Goal: Transaction & Acquisition: Purchase product/service

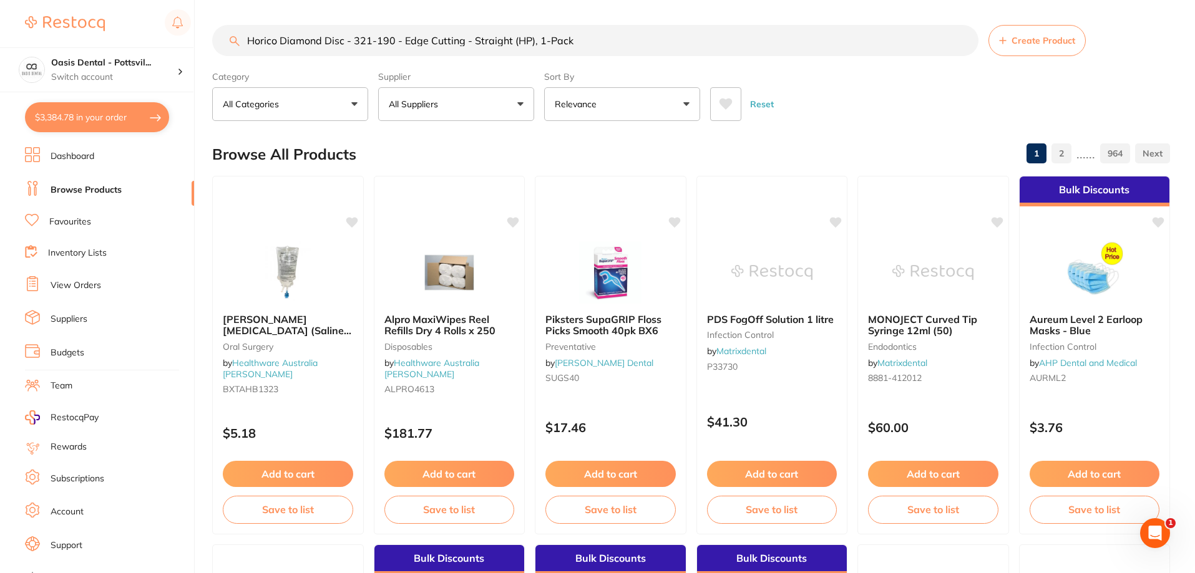
click at [82, 222] on link "Favourites" at bounding box center [70, 222] width 42 height 12
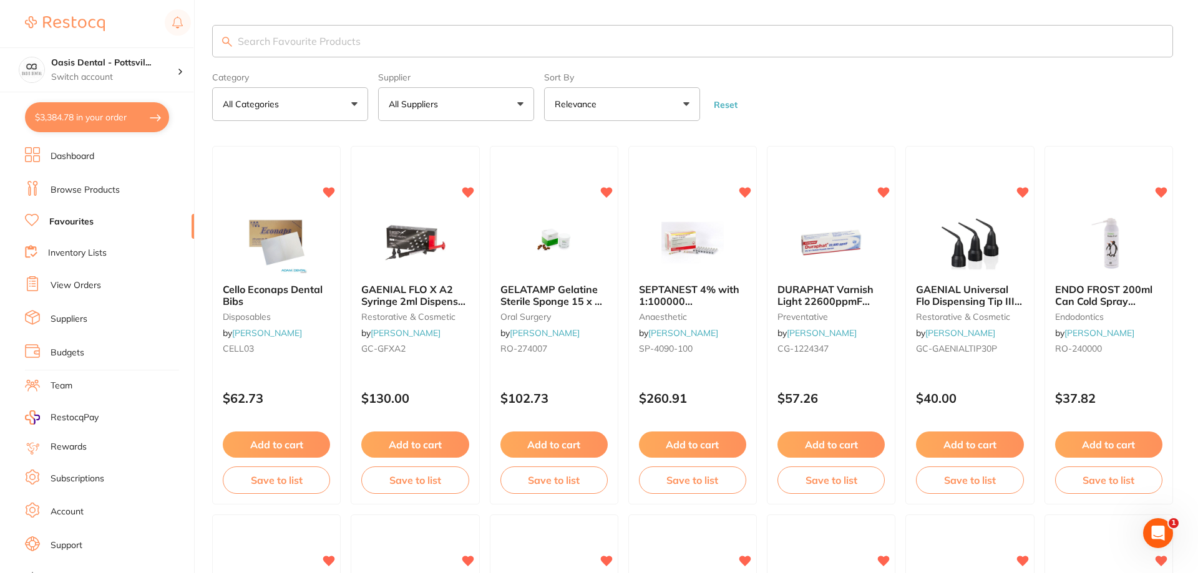
click at [278, 29] on input "search" at bounding box center [692, 41] width 961 height 32
click at [281, 39] on input "search" at bounding box center [692, 41] width 961 height 32
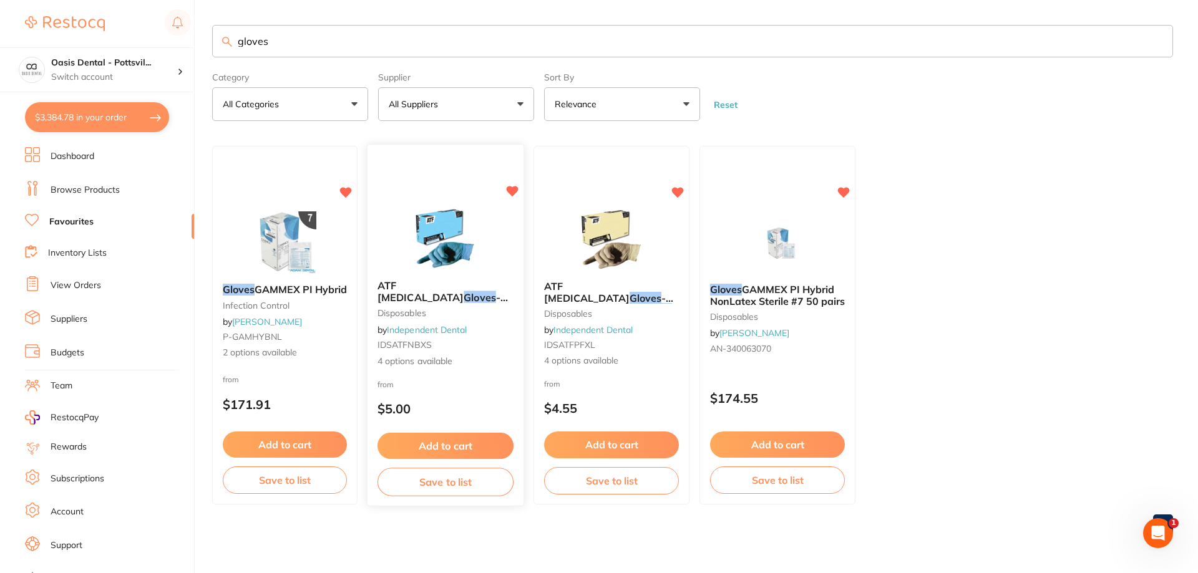
type input "gloves"
click at [496, 338] on div "ATF [MEDICAL_DATA] Gloves - Nitrile - BLUE disposables by Independent Dental ID…" at bounding box center [445, 324] width 156 height 108
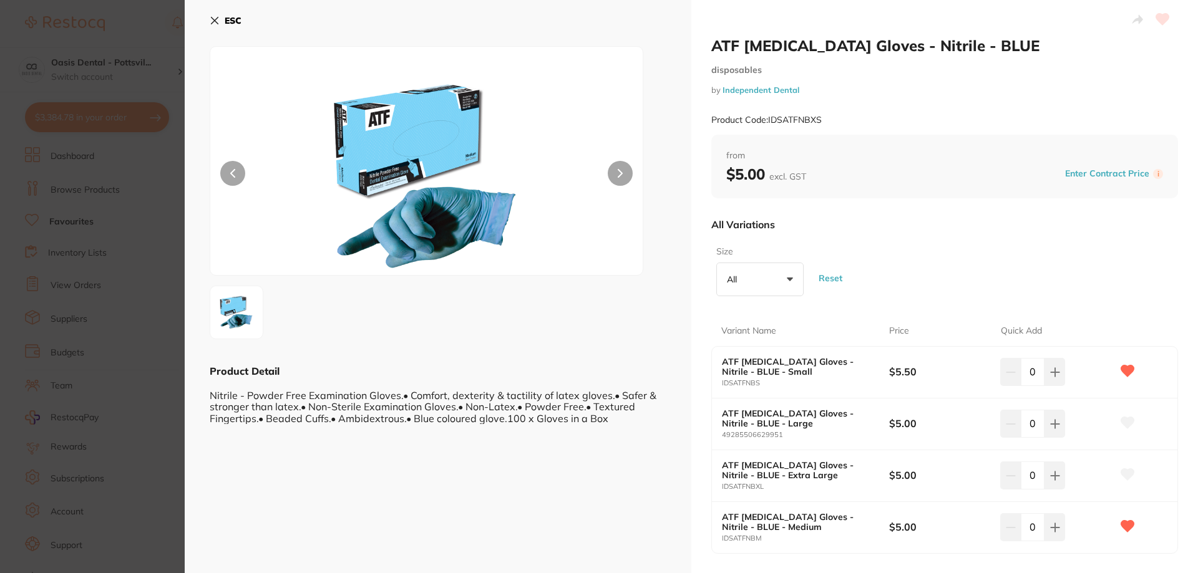
click at [1029, 372] on input "0" at bounding box center [1033, 371] width 24 height 27
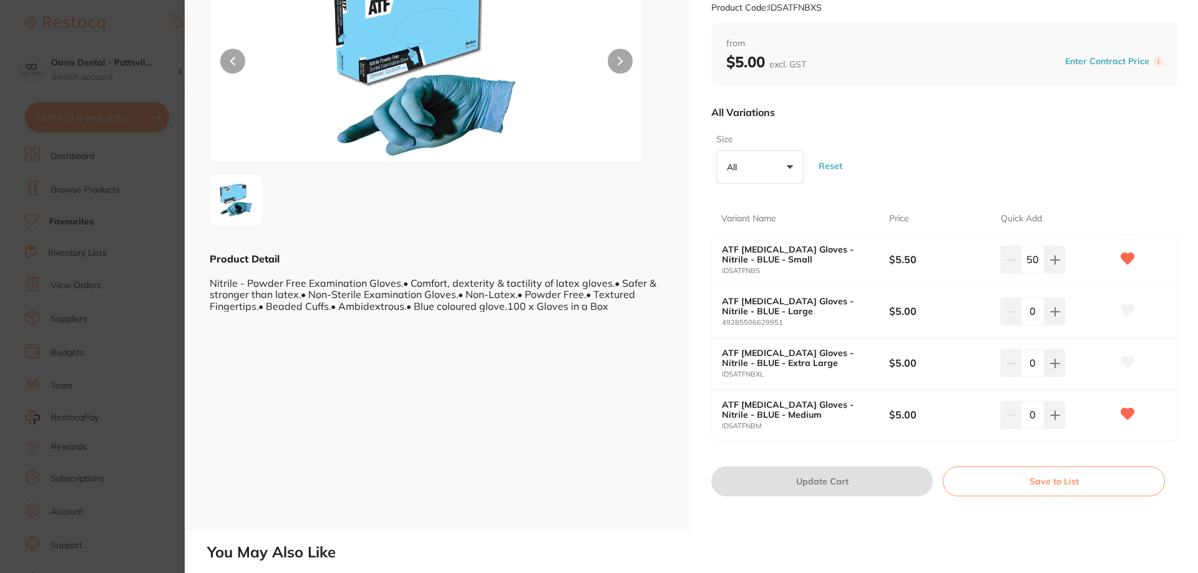
scroll to position [125, 0]
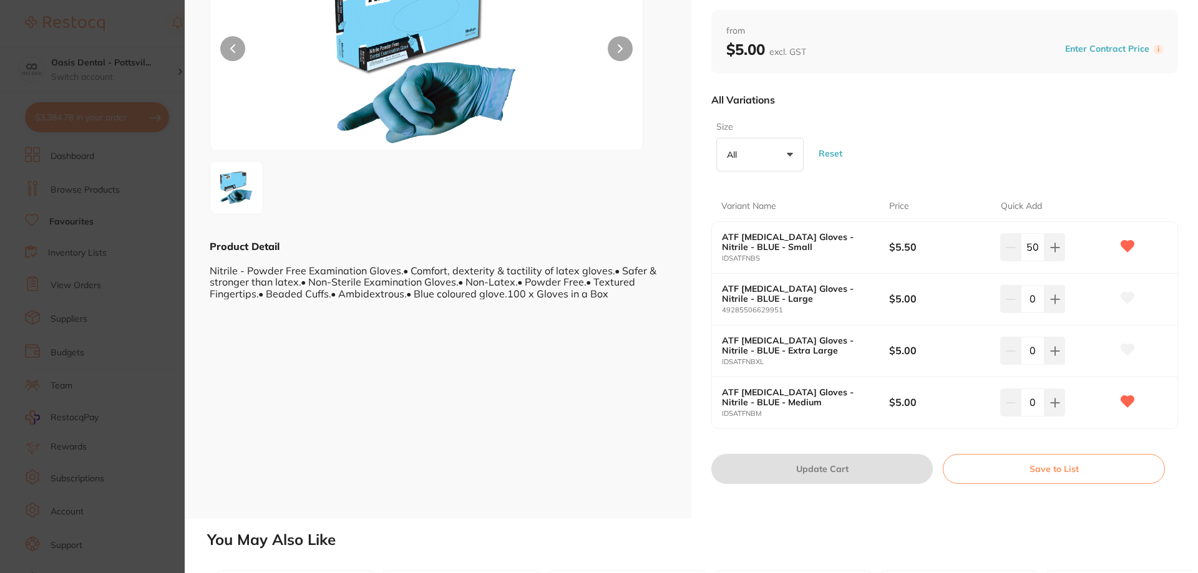
type input "50"
click at [1026, 401] on input "0" at bounding box center [1033, 402] width 24 height 27
type input "50"
click at [971, 406] on b "$5.00" at bounding box center [939, 402] width 100 height 14
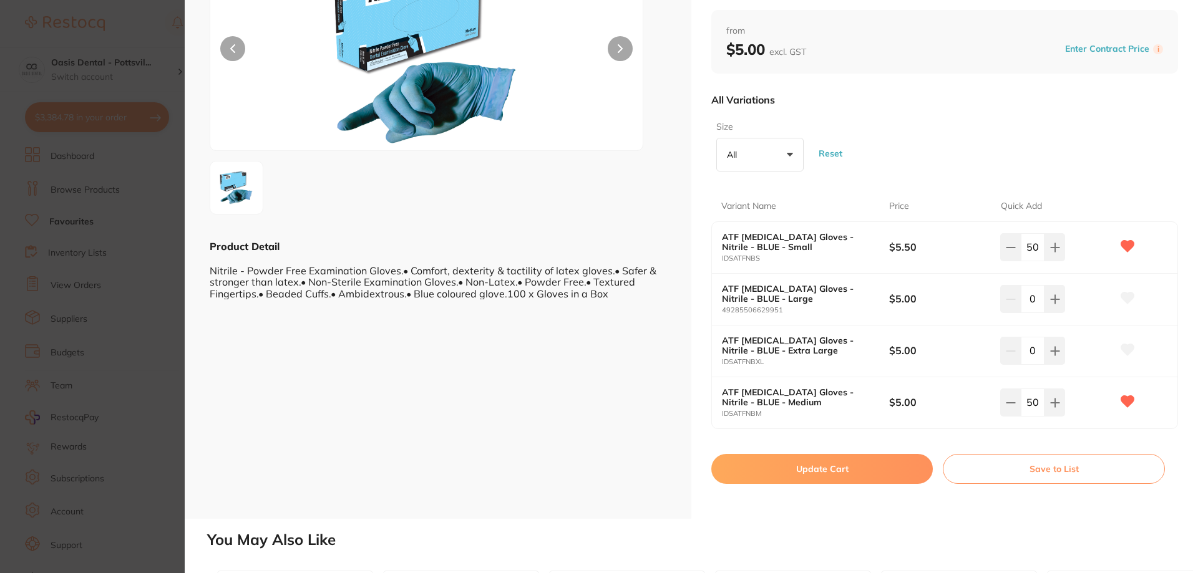
click at [830, 472] on button "Update Cart" at bounding box center [821, 469] width 221 height 30
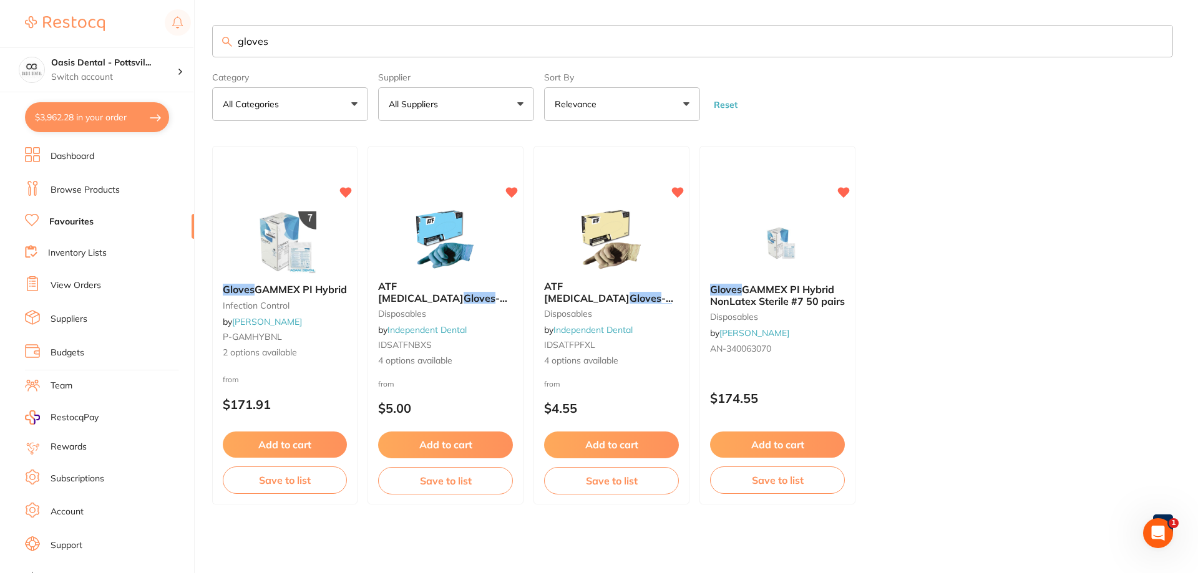
click at [85, 224] on link "Favourites" at bounding box center [71, 222] width 44 height 12
drag, startPoint x: 240, startPoint y: 42, endPoint x: 439, endPoint y: 41, distance: 199.0
click at [439, 41] on input "gloves" at bounding box center [692, 41] width 961 height 32
click at [238, 39] on input "gloves" at bounding box center [692, 41] width 961 height 32
drag, startPoint x: 239, startPoint y: 47, endPoint x: 444, endPoint y: 64, distance: 205.2
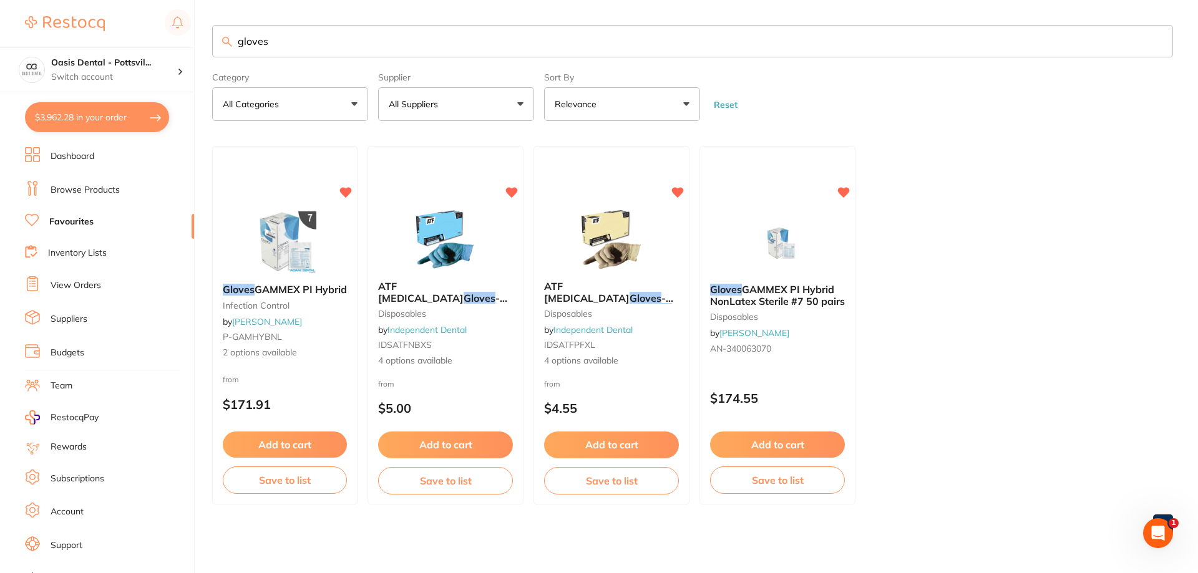
click at [444, 64] on section "gloves Category All Categories All Categories disposables infection control Cle…" at bounding box center [692, 73] width 961 height 96
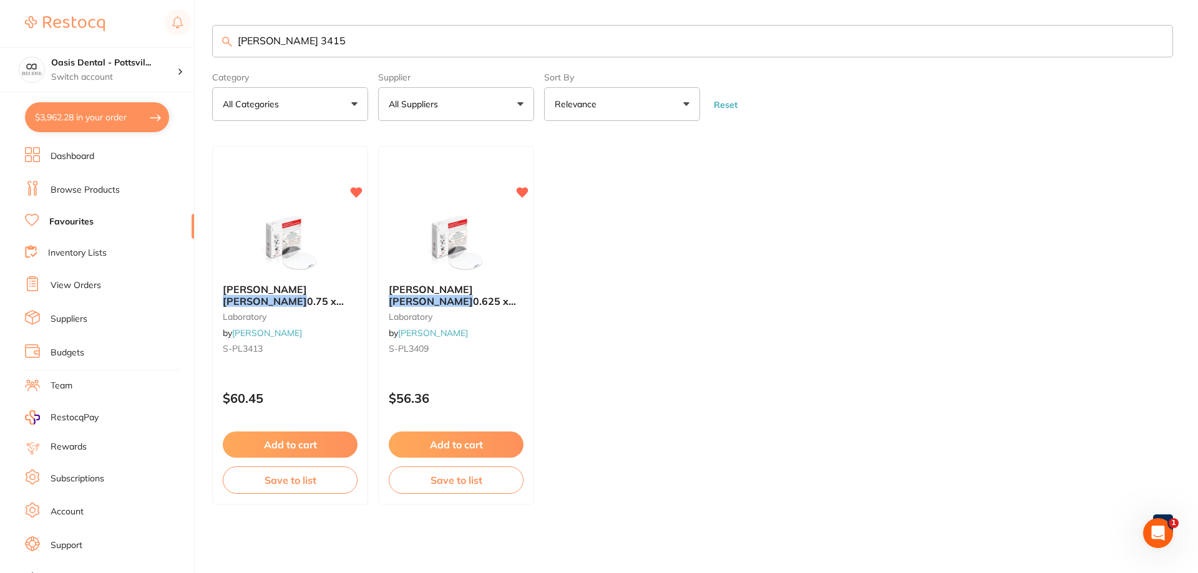
type input "[PERSON_NAME] 3415"
click at [97, 190] on link "Browse Products" at bounding box center [85, 190] width 69 height 12
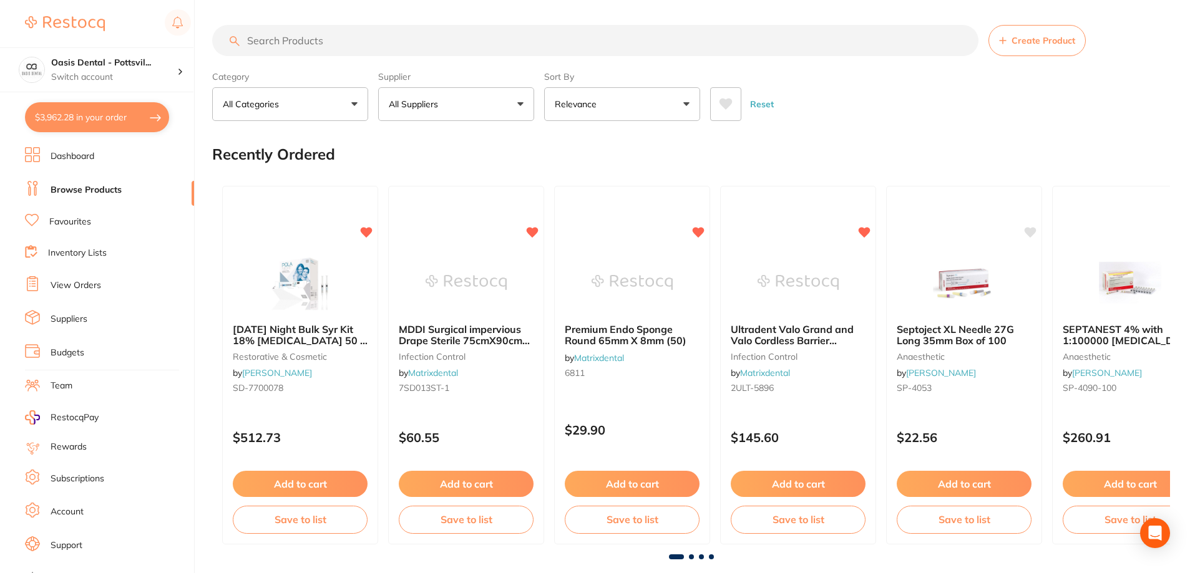
click at [296, 39] on input "search" at bounding box center [595, 40] width 766 height 31
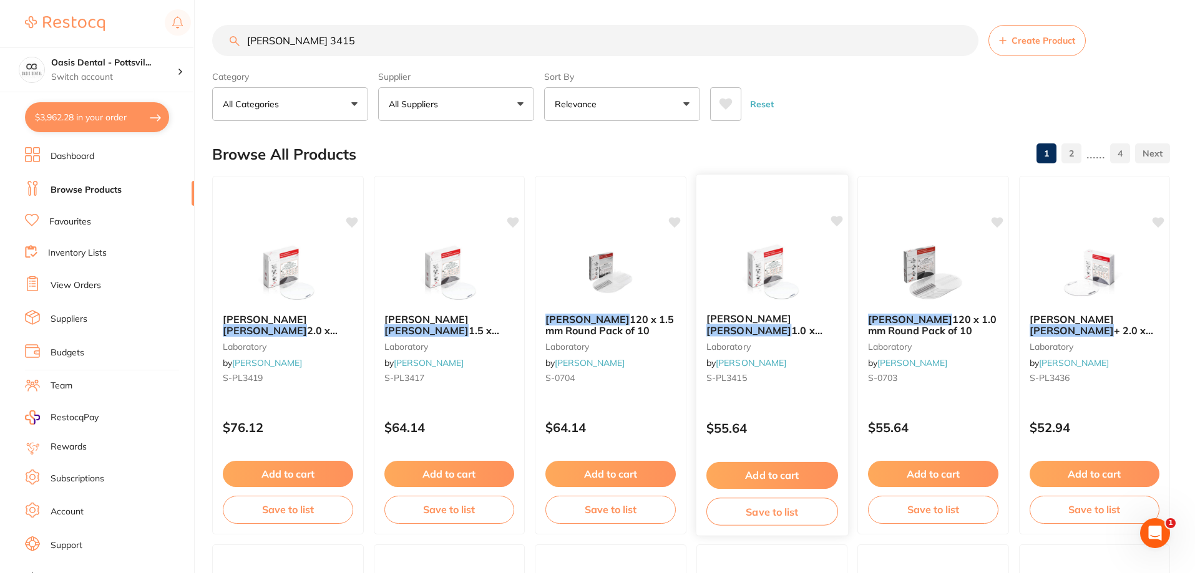
type input "[PERSON_NAME] 3415"
click at [798, 386] on div "[PERSON_NAME] 1.0 x 125mm Round 10s laboratory by [PERSON_NAME] S-PL3415" at bounding box center [772, 350] width 152 height 95
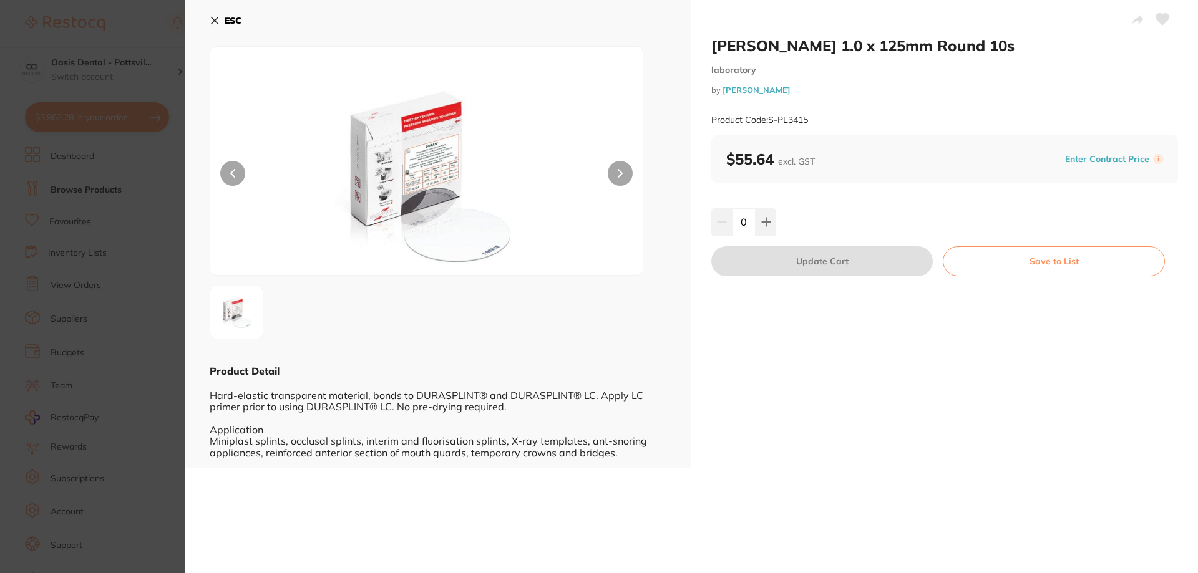
click at [1163, 23] on icon at bounding box center [1162, 19] width 14 height 12
click at [770, 221] on button at bounding box center [765, 221] width 21 height 27
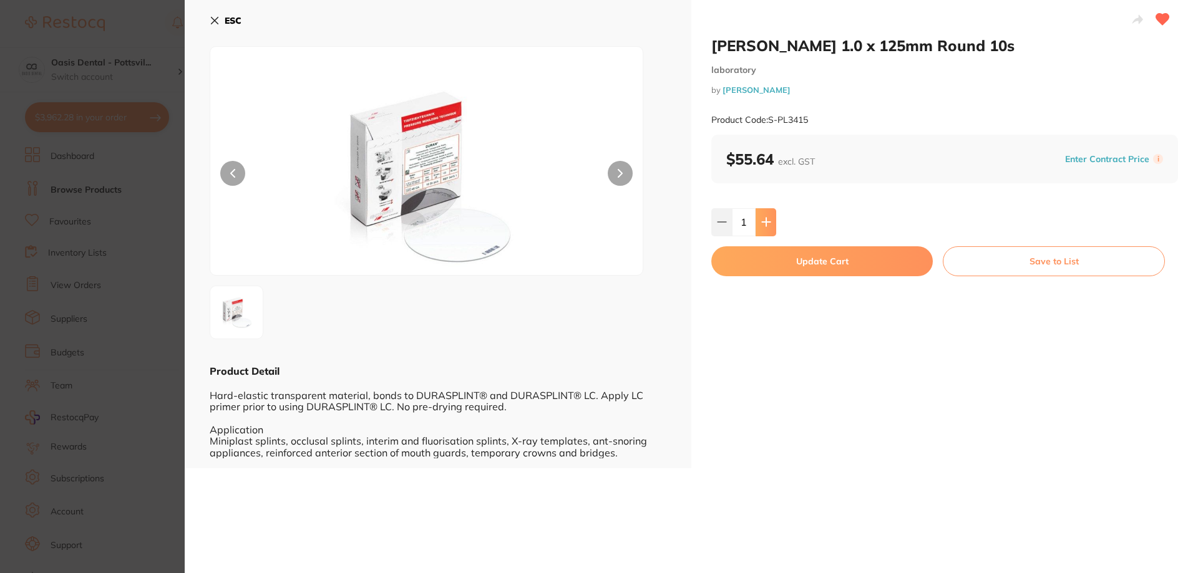
click at [770, 221] on button at bounding box center [765, 221] width 21 height 27
type input "2"
click at [816, 259] on button "Update Cart" at bounding box center [821, 261] width 221 height 30
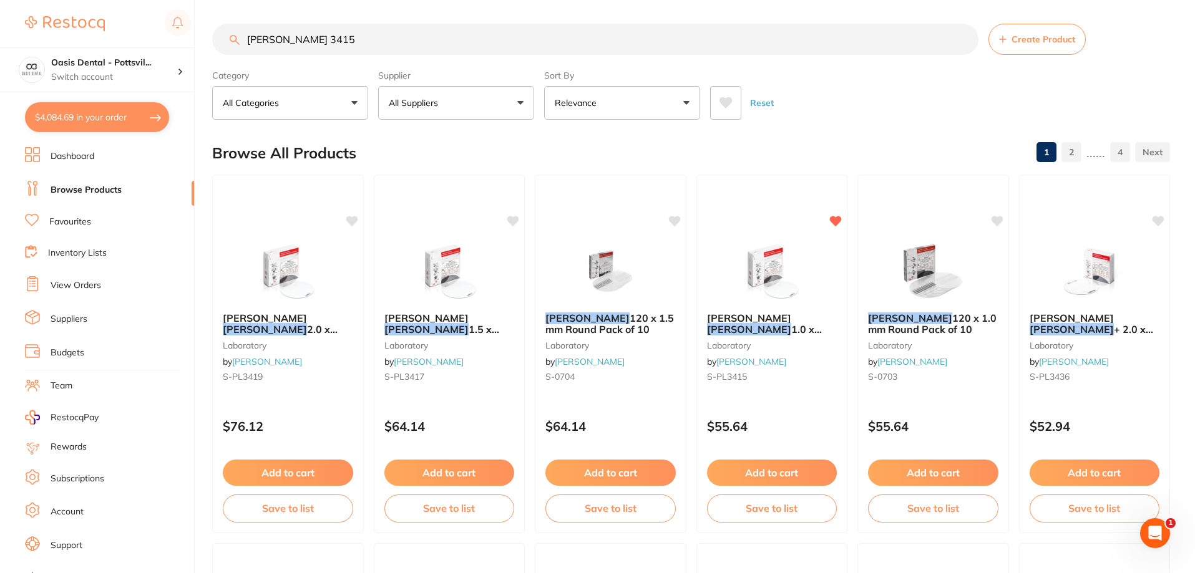
click at [69, 223] on link "Favourites" at bounding box center [70, 222] width 42 height 12
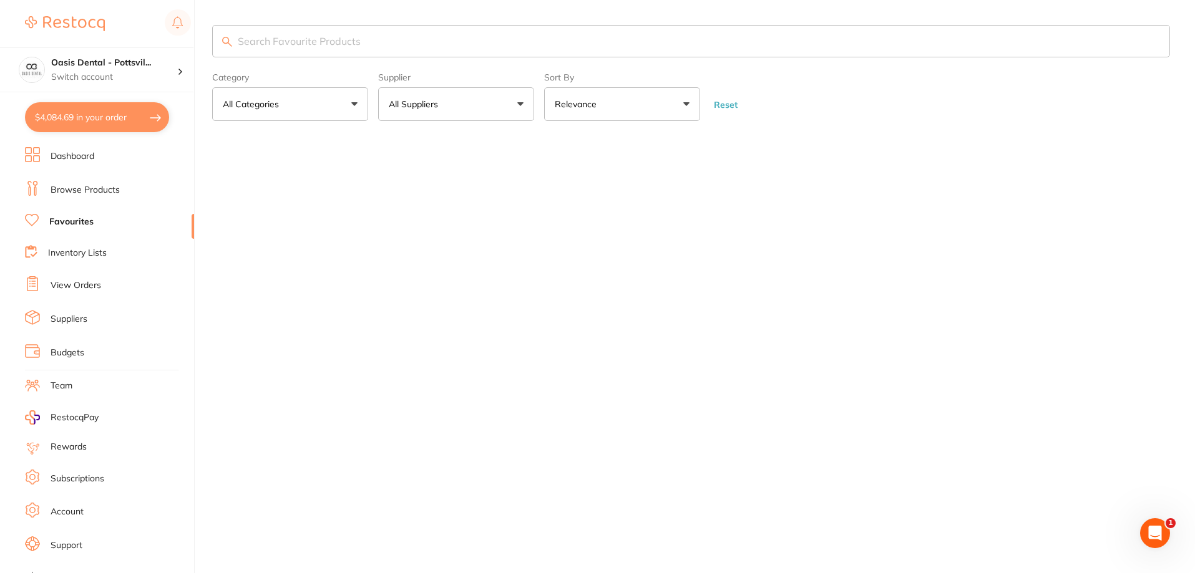
click at [256, 33] on input "search" at bounding box center [691, 41] width 958 height 32
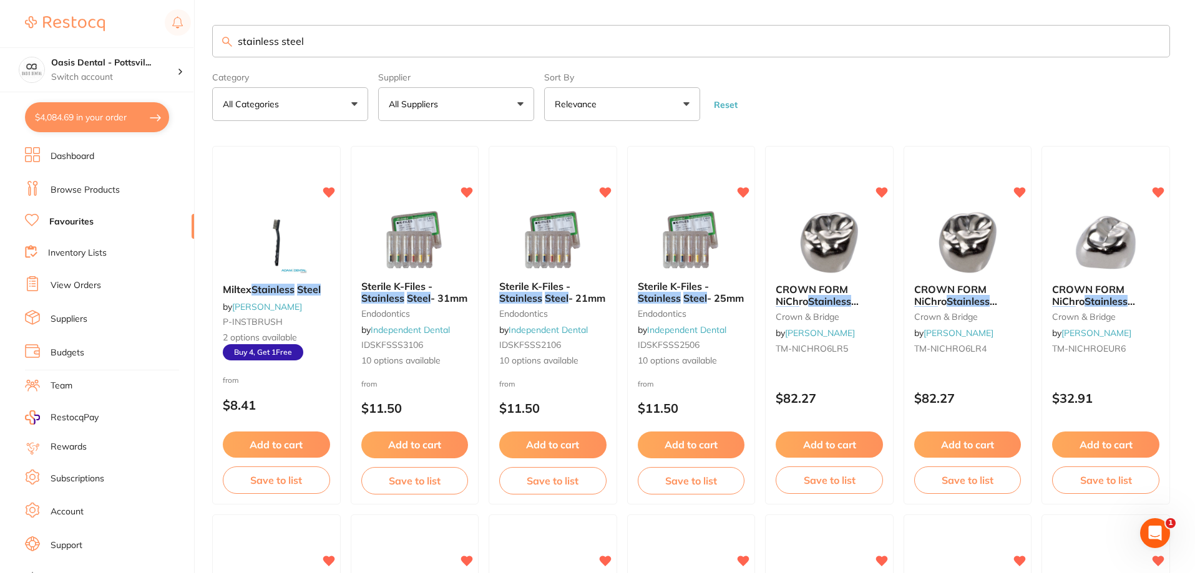
scroll to position [1, 0]
drag, startPoint x: 265, startPoint y: 47, endPoint x: 206, endPoint y: 51, distance: 58.8
click at [211, 52] on div "$4,084.69 Oasis Dental - Pottsvil... Switch account Oasis Dental - Pottsville $…" at bounding box center [597, 286] width 1195 height 573
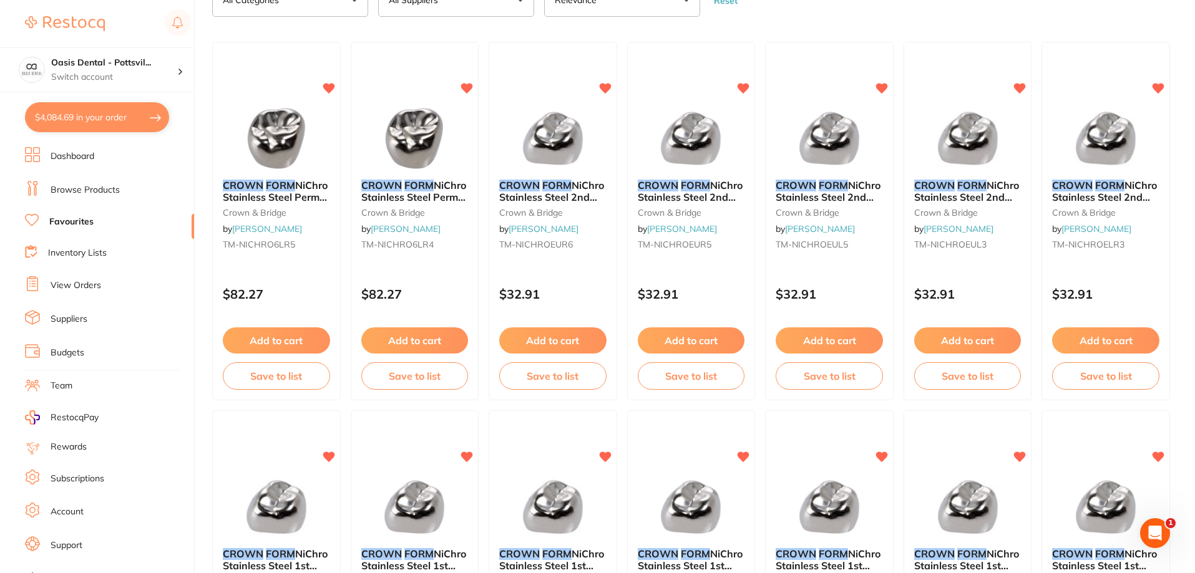
scroll to position [0, 0]
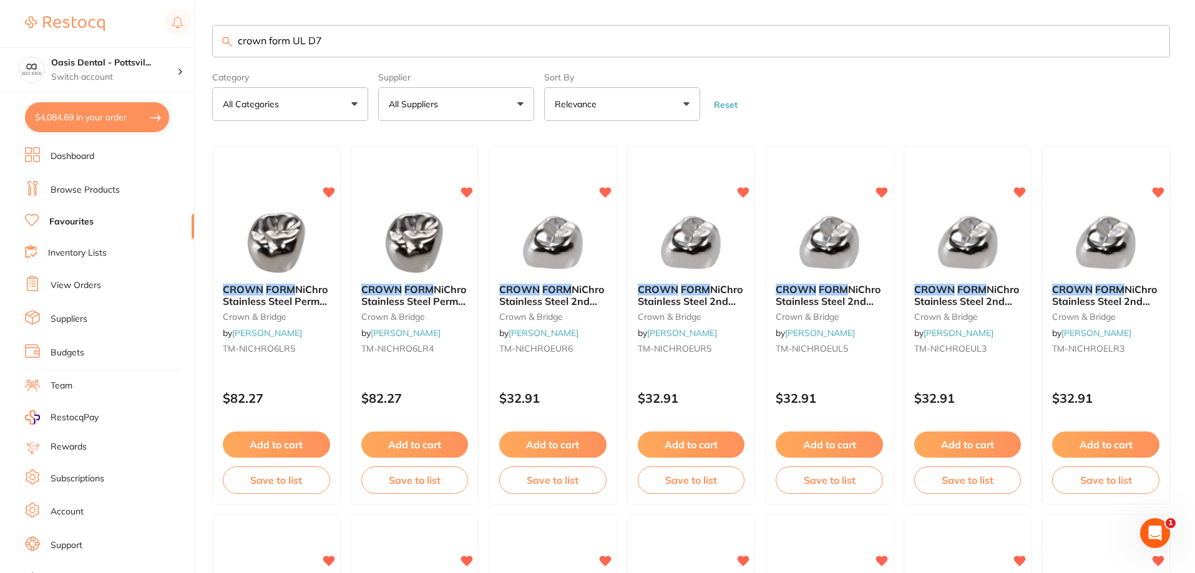
type input "crown form UL D7"
click at [75, 190] on link "Browse Products" at bounding box center [85, 190] width 69 height 12
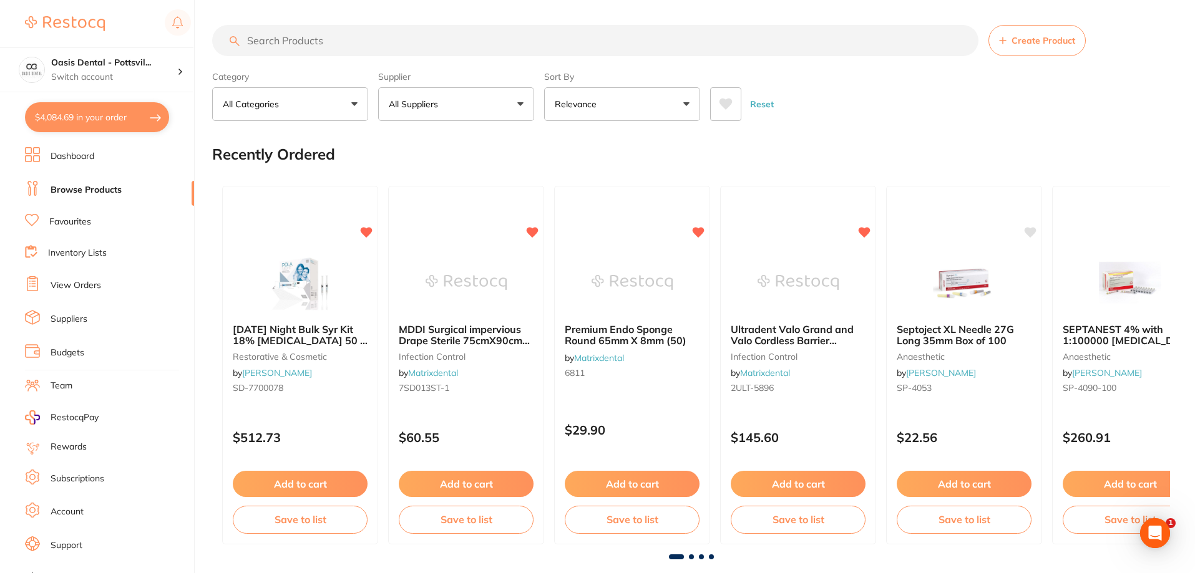
click at [301, 39] on input "search" at bounding box center [595, 40] width 766 height 31
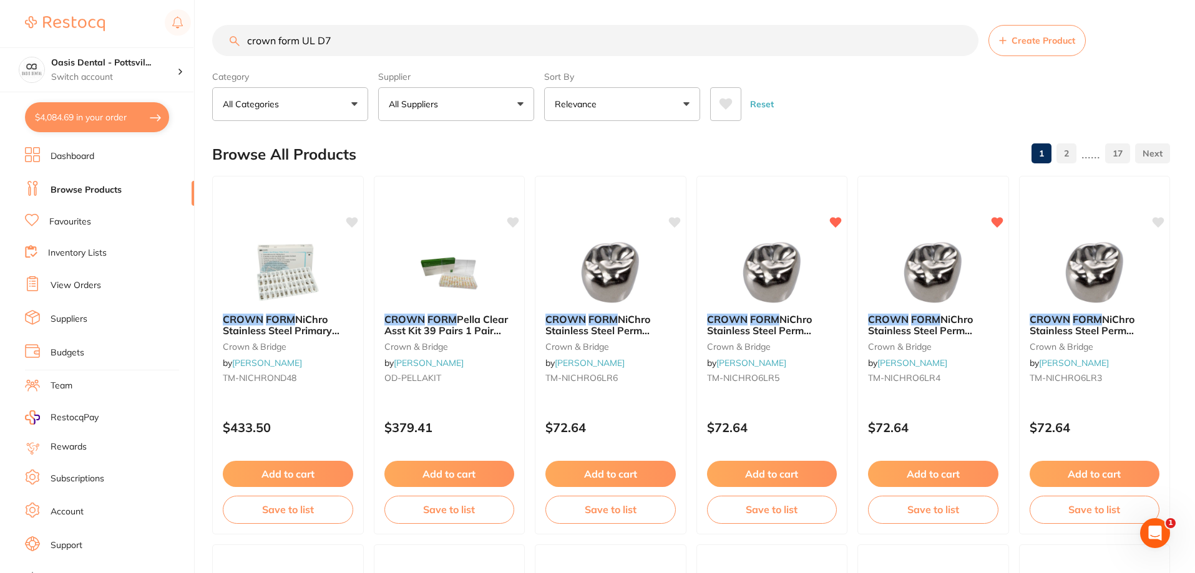
drag, startPoint x: 246, startPoint y: 39, endPoint x: 420, endPoint y: 47, distance: 174.3
click at [420, 47] on input "crown form UL D7" at bounding box center [595, 40] width 766 height 31
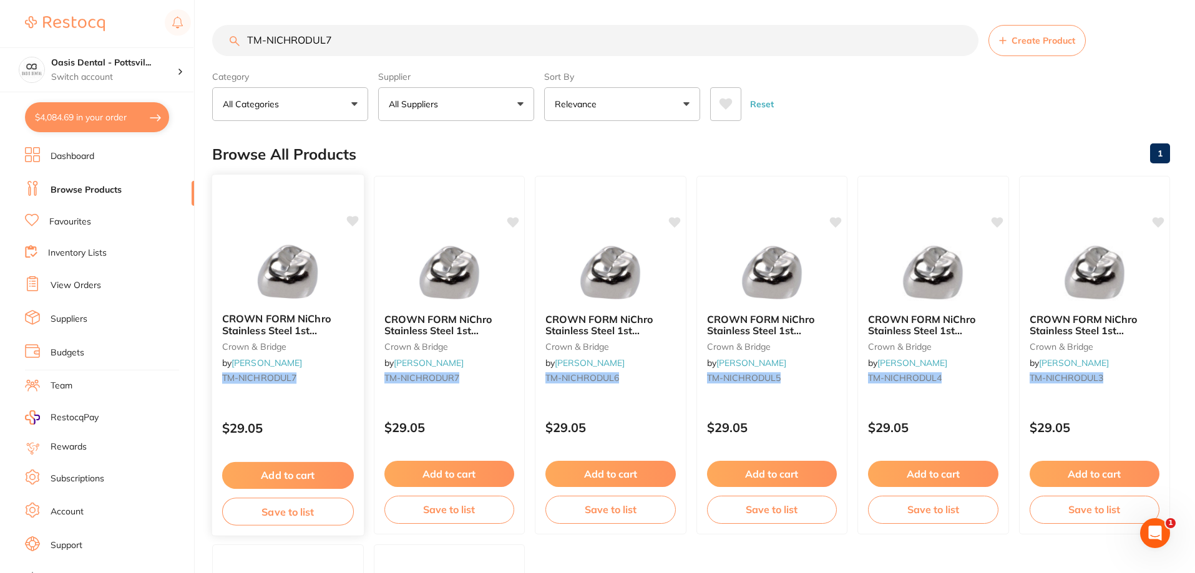
type input "TM-NICHRODUL7"
click at [354, 220] on icon at bounding box center [352, 221] width 12 height 11
click at [298, 475] on button "Add to cart" at bounding box center [288, 475] width 132 height 27
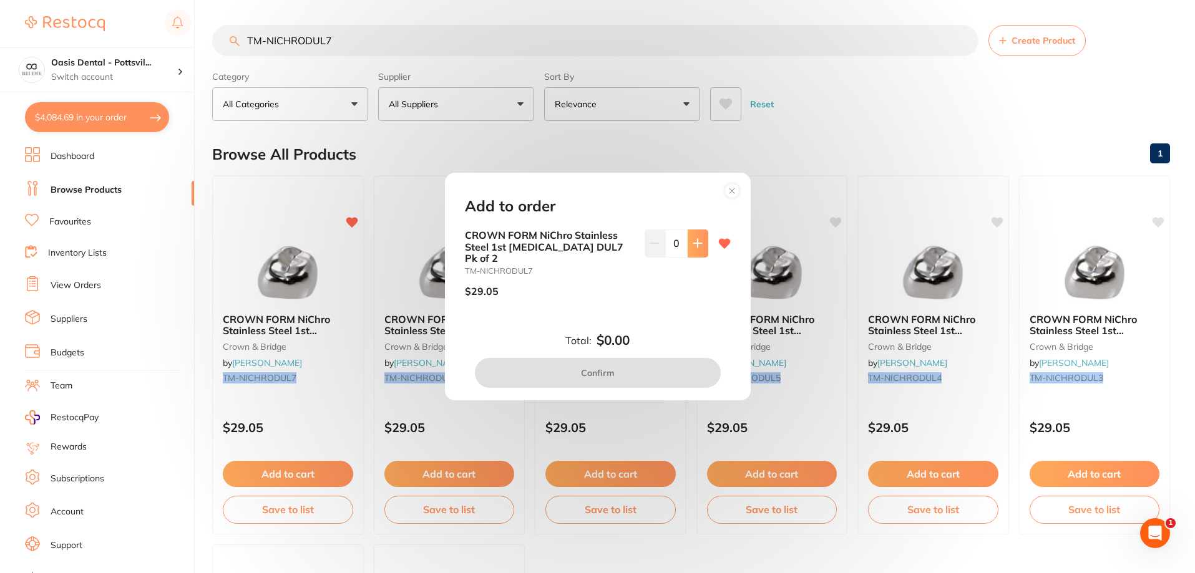
click at [697, 248] on icon at bounding box center [697, 243] width 10 height 10
type input "1"
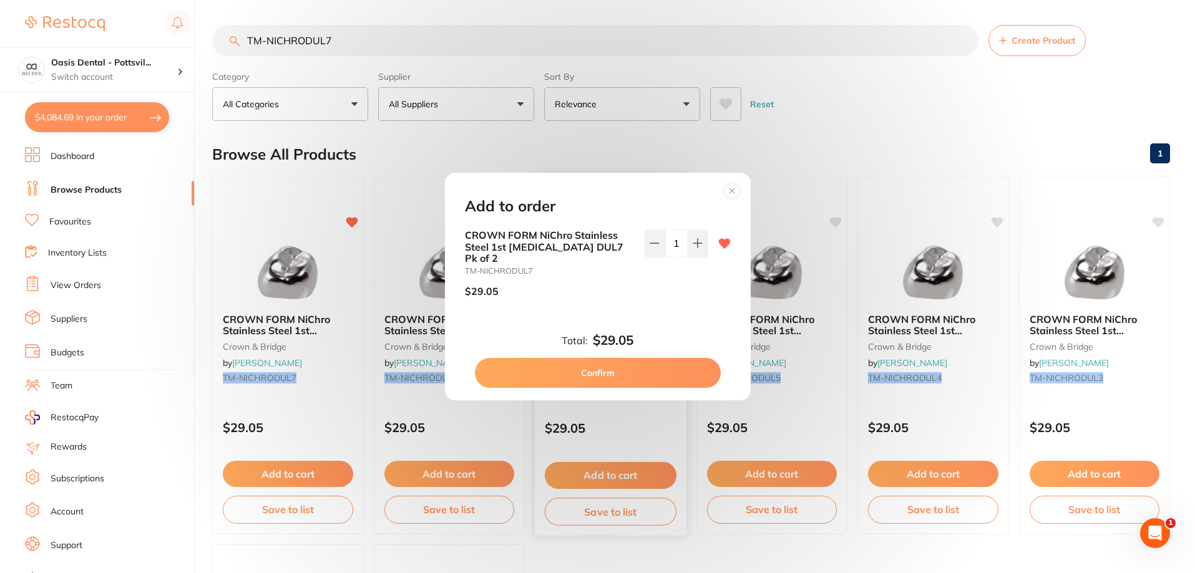
click at [584, 373] on button "Confirm" at bounding box center [598, 373] width 246 height 30
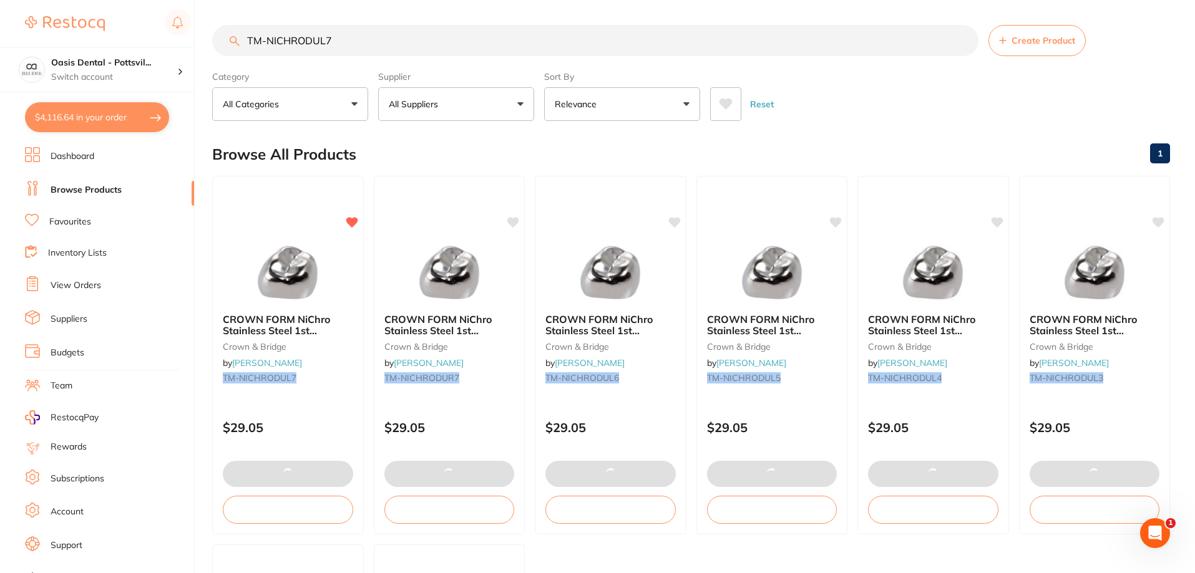
click at [313, 41] on input "TM-NICHRODUL7" at bounding box center [595, 40] width 766 height 31
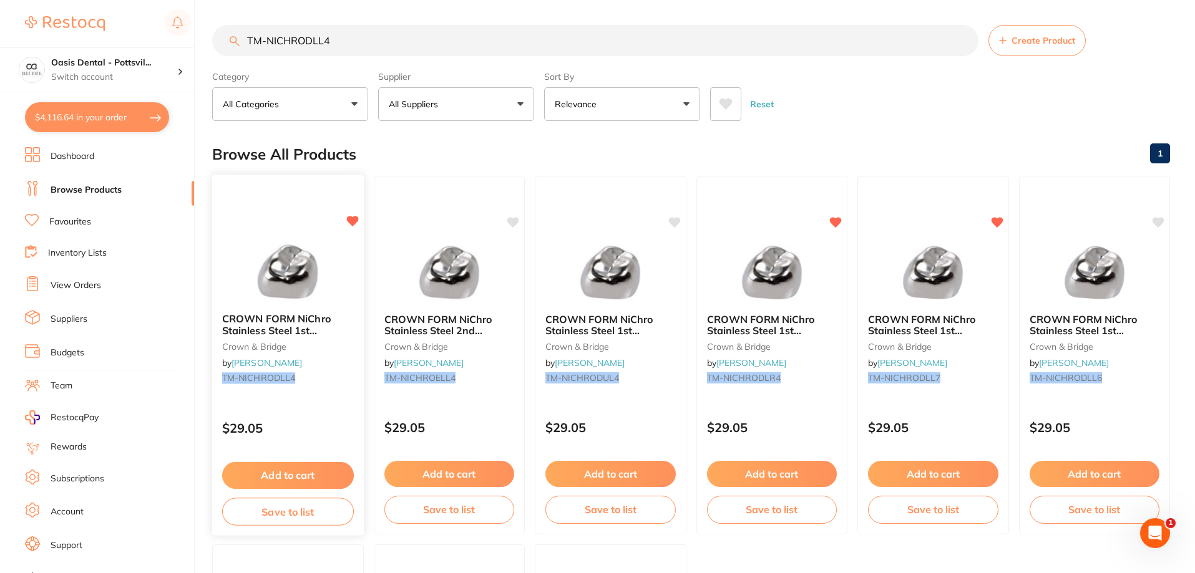
type input "TM-NICHRODLL4"
click at [307, 477] on button "Add to cart" at bounding box center [288, 475] width 132 height 27
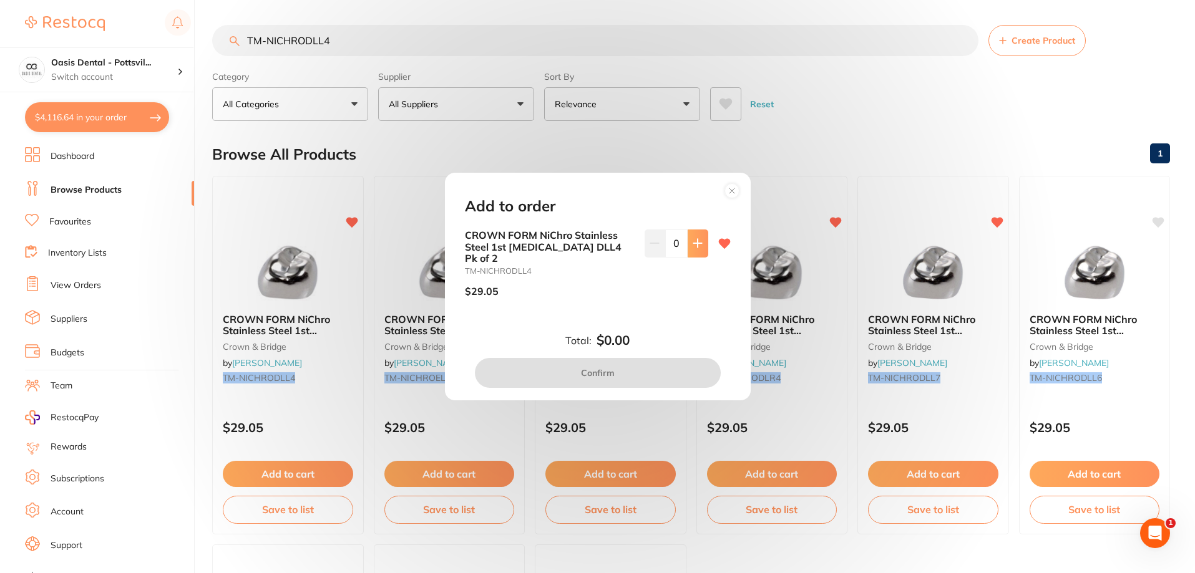
click at [701, 246] on button at bounding box center [697, 243] width 21 height 27
type input "1"
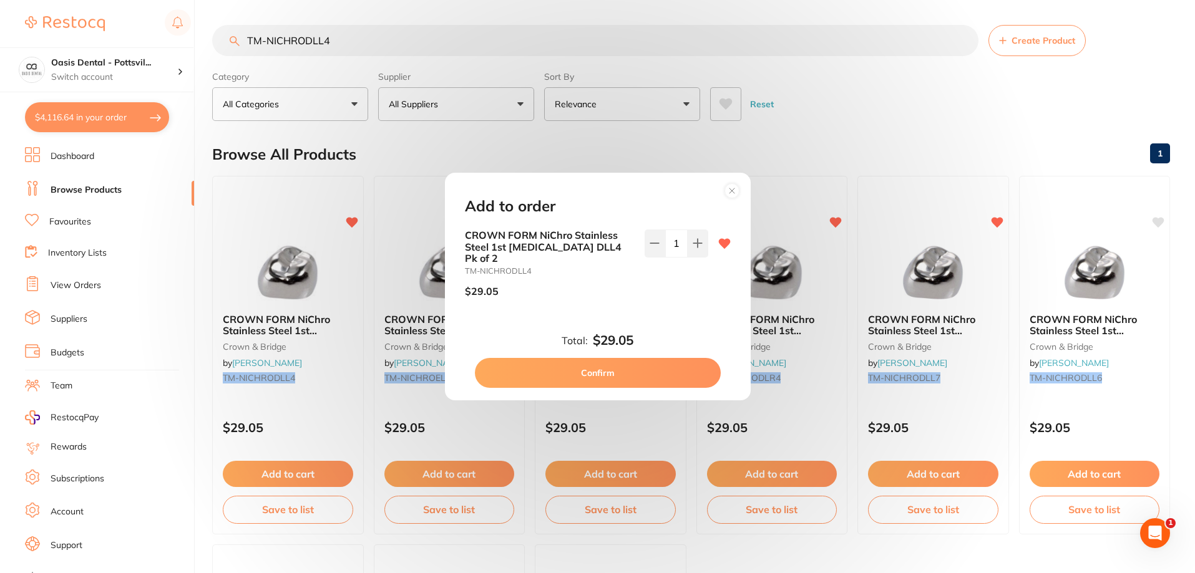
click at [606, 366] on button "Confirm" at bounding box center [598, 373] width 246 height 30
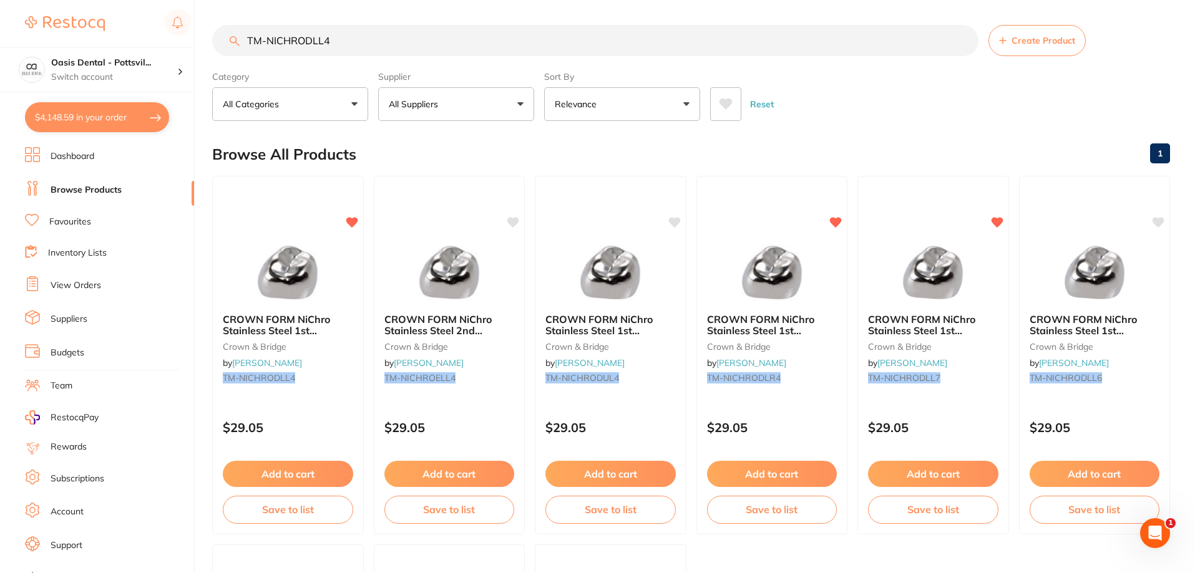
scroll to position [1, 0]
drag, startPoint x: 246, startPoint y: 41, endPoint x: 520, endPoint y: 92, distance: 278.0
click at [520, 92] on section "TM-NICHRODLL4 Create Product Category All Categories All Categories crown & bri…" at bounding box center [691, 73] width 958 height 96
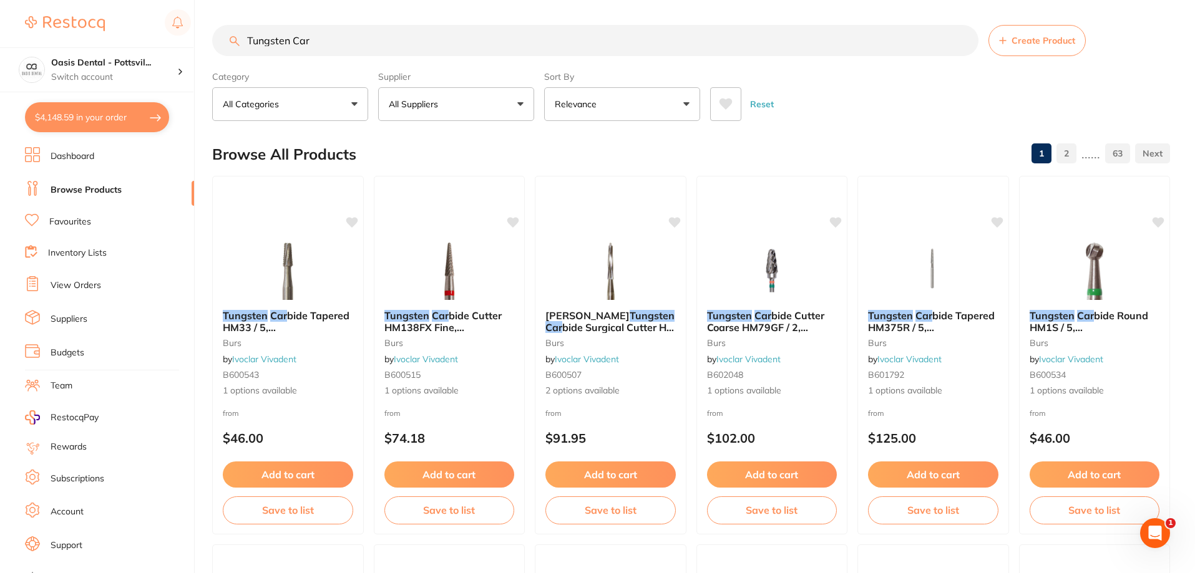
scroll to position [0, 0]
drag, startPoint x: 511, startPoint y: 89, endPoint x: 629, endPoint y: 135, distance: 127.2
click at [638, 138] on div "Browse All Products 1 2 ...... 63" at bounding box center [691, 154] width 958 height 42
click at [328, 38] on input "Tungsten Car" at bounding box center [595, 40] width 766 height 31
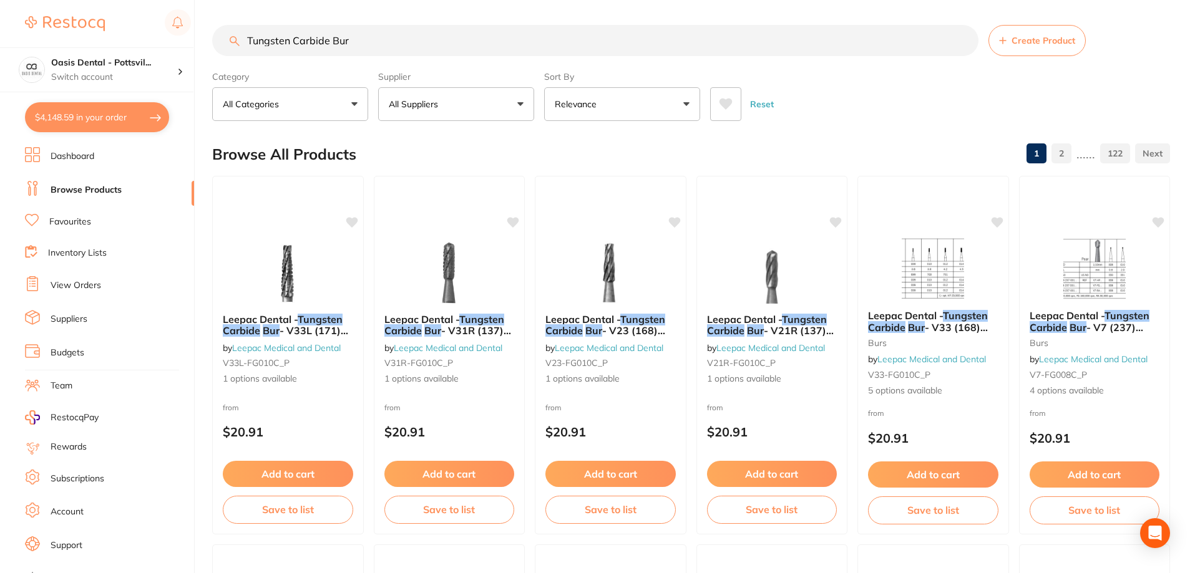
drag, startPoint x: 248, startPoint y: 38, endPoint x: 252, endPoint y: 46, distance: 8.9
click at [248, 39] on input "Tungsten Carbide Bur" at bounding box center [595, 40] width 766 height 31
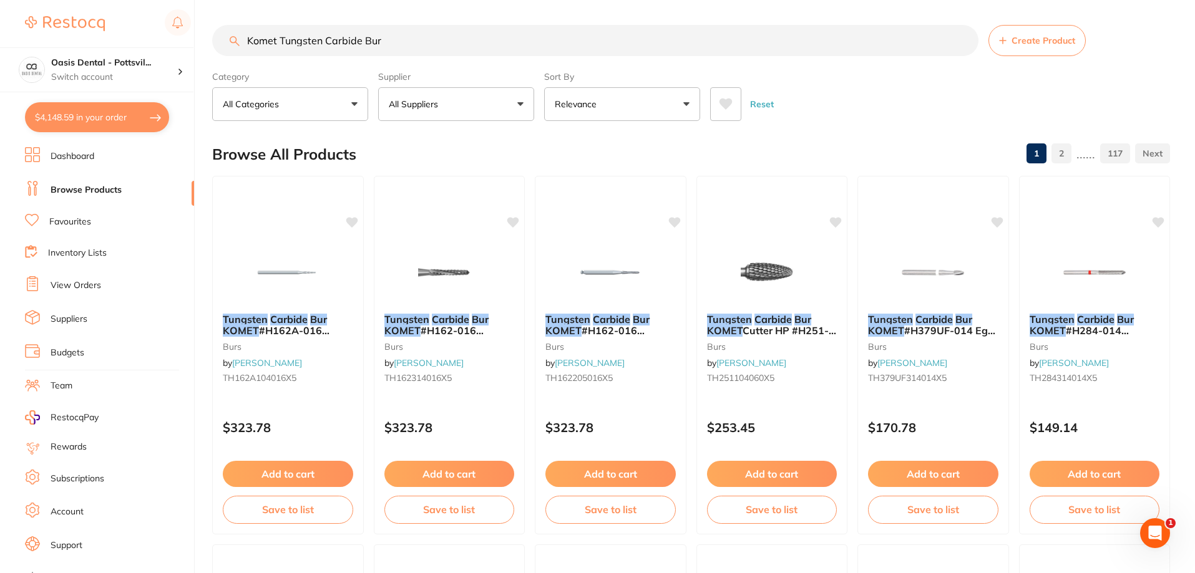
click at [410, 44] on input "Komet Tungsten Carbide Bur" at bounding box center [595, 40] width 766 height 31
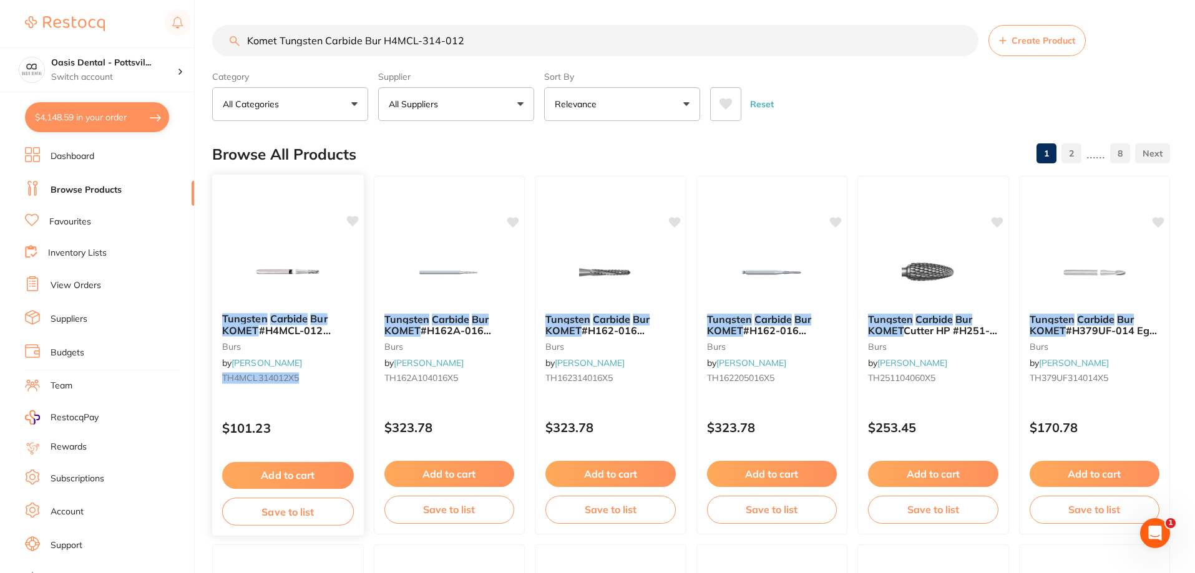
type input "Komet Tungsten Carbide Bur H4MCL-314-012"
click at [354, 225] on icon at bounding box center [352, 221] width 12 height 12
click at [296, 470] on button "Add to cart" at bounding box center [288, 474] width 130 height 26
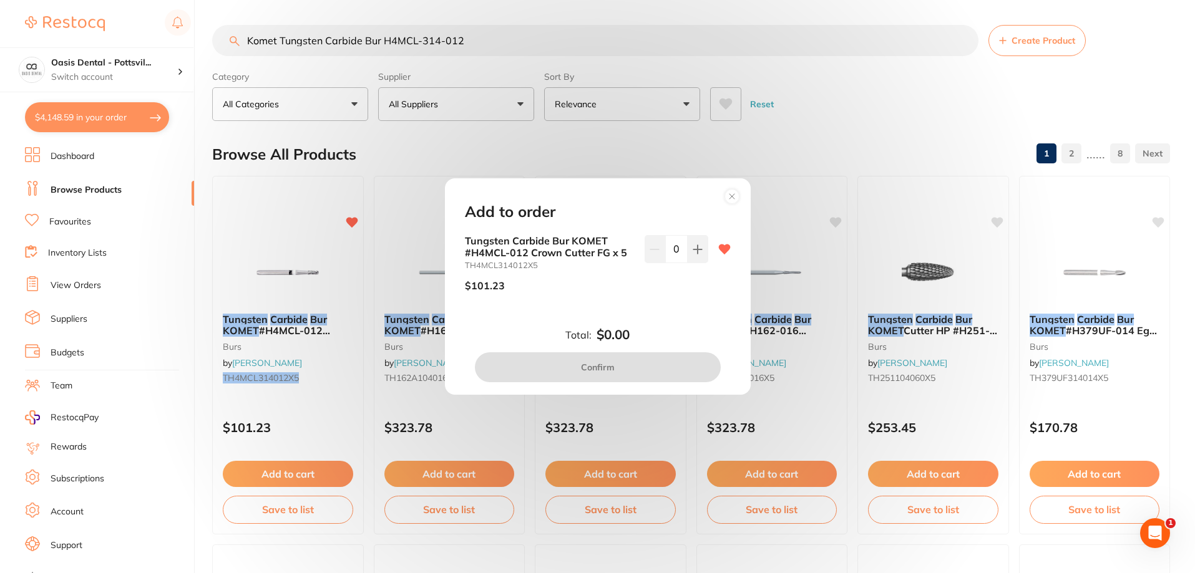
drag, startPoint x: 696, startPoint y: 251, endPoint x: 693, endPoint y: 381, distance: 129.1
click at [695, 251] on icon at bounding box center [697, 250] width 10 height 10
type input "1"
click at [606, 367] on button "Confirm" at bounding box center [598, 367] width 246 height 30
